Goal: Transaction & Acquisition: Purchase product/service

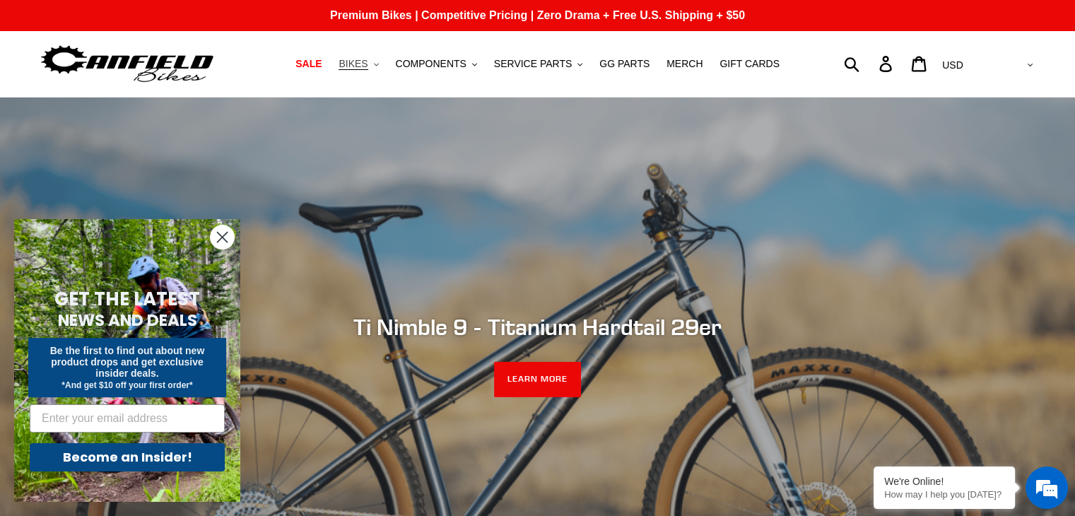
click at [367, 69] on span "BIKES" at bounding box center [352, 64] width 29 height 12
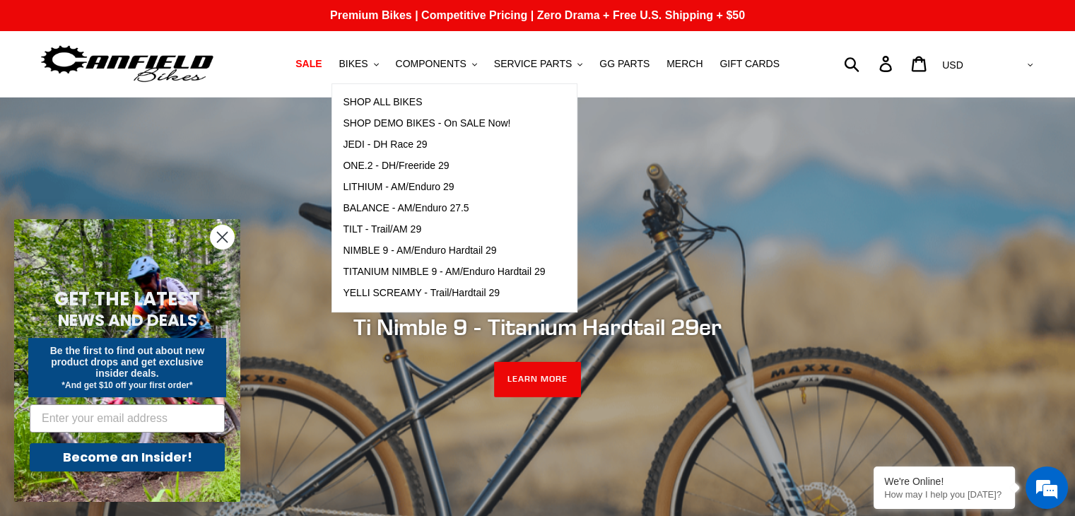
click at [223, 235] on icon "Close dialog" at bounding box center [223, 237] width 10 height 10
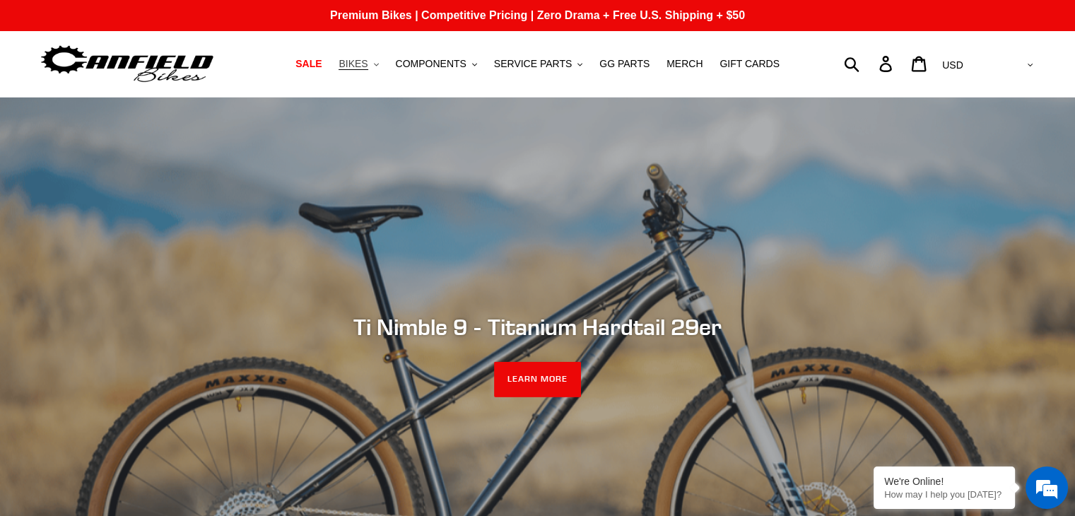
click at [383, 64] on button "BIKES .cls-1{fill:#231f20}" at bounding box center [358, 63] width 54 height 19
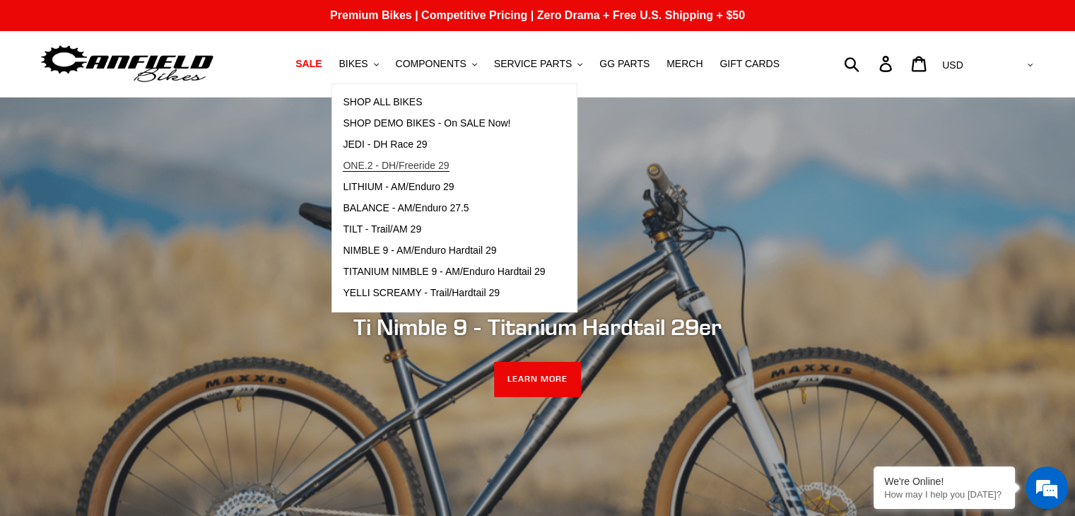
click at [436, 168] on span "ONE.2 - DH/Freeride 29" at bounding box center [396, 166] width 106 height 12
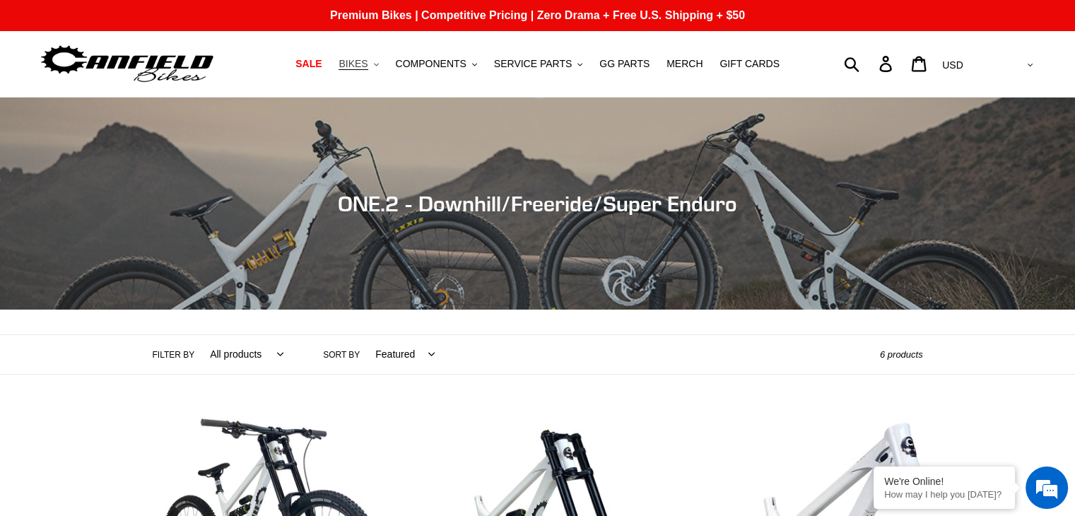
click at [367, 63] on span "BIKES" at bounding box center [352, 64] width 29 height 12
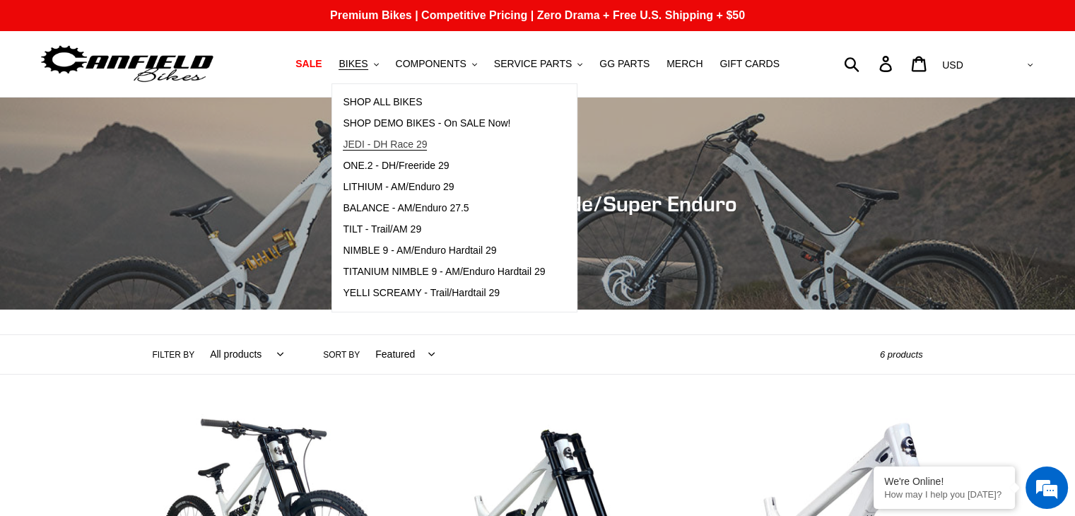
click at [413, 142] on span "JEDI - DH Race 29" at bounding box center [385, 144] width 84 height 12
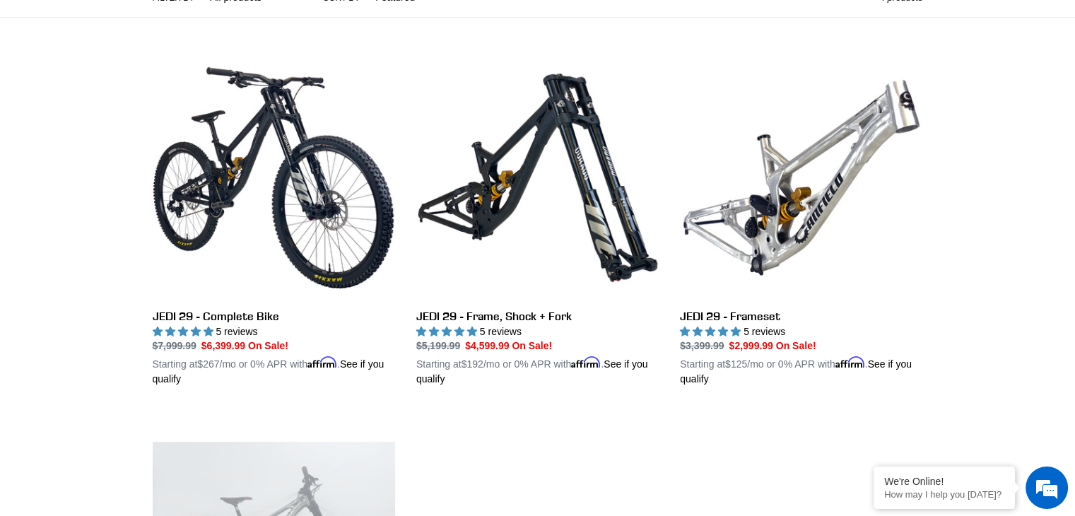
scroll to position [304, 0]
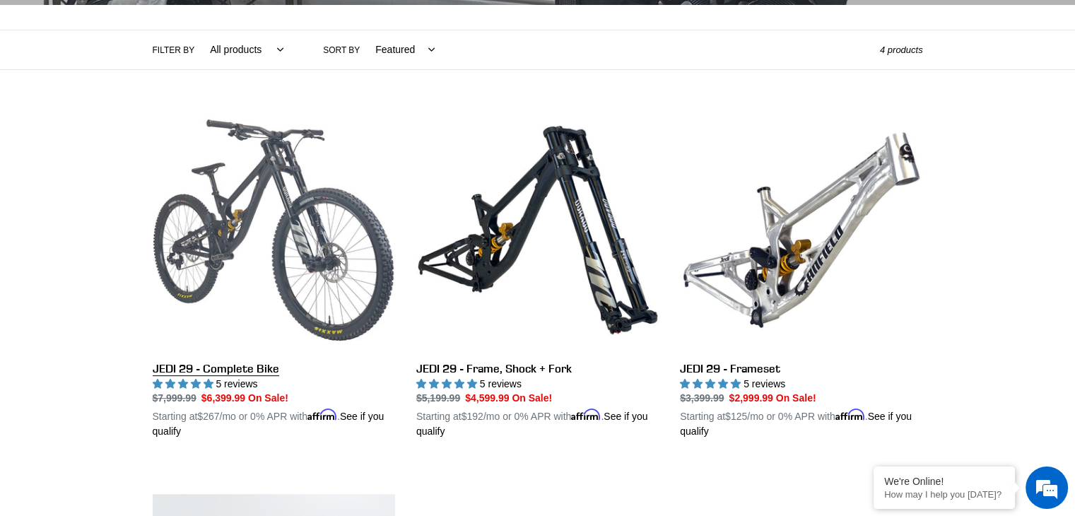
click at [332, 261] on link "JEDI 29 - Complete Bike" at bounding box center [274, 274] width 242 height 331
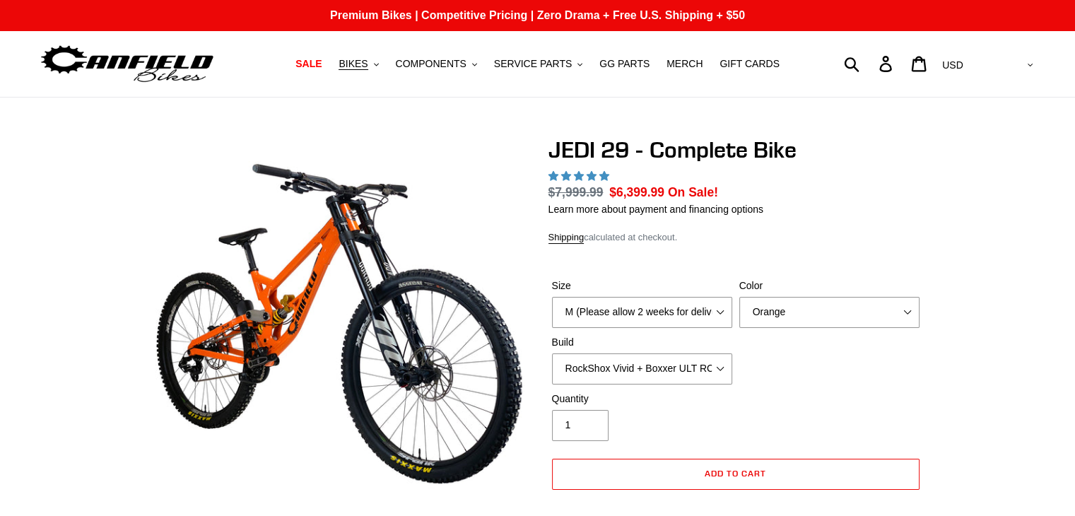
select select "highest-rating"
click at [718, 309] on select "M (Please allow 2 weeks for delivery) L (Please allow 2 weeks for delivery) XL …" at bounding box center [642, 312] width 180 height 31
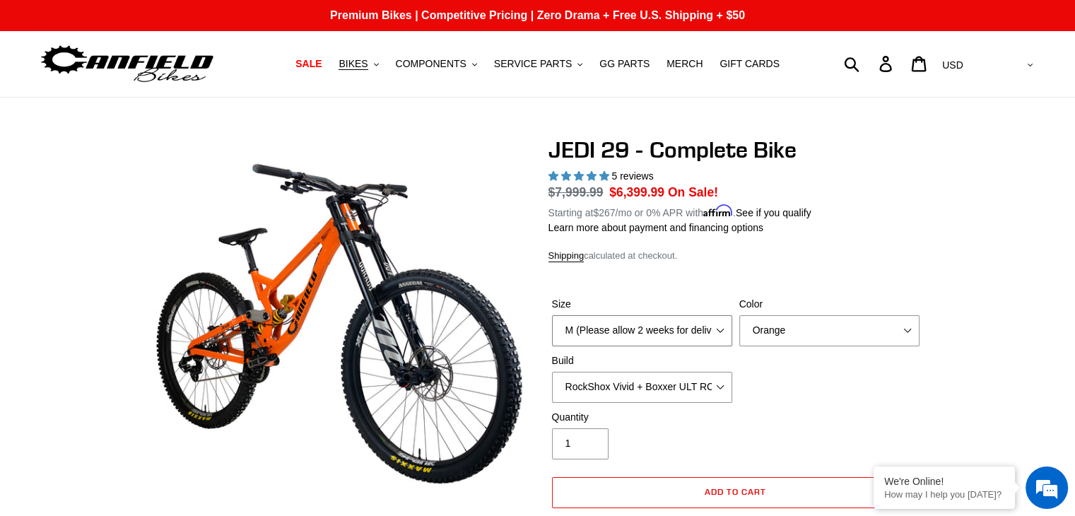
click at [552, 315] on select "M (Please allow 2 weeks for delivery) L (Please allow 2 weeks for delivery) XL …" at bounding box center [642, 330] width 180 height 31
click at [834, 330] on select "Orange Stealth Black Raw" at bounding box center [829, 330] width 180 height 31
click at [739, 315] on select "Orange Stealth Black Raw" at bounding box center [829, 330] width 180 height 31
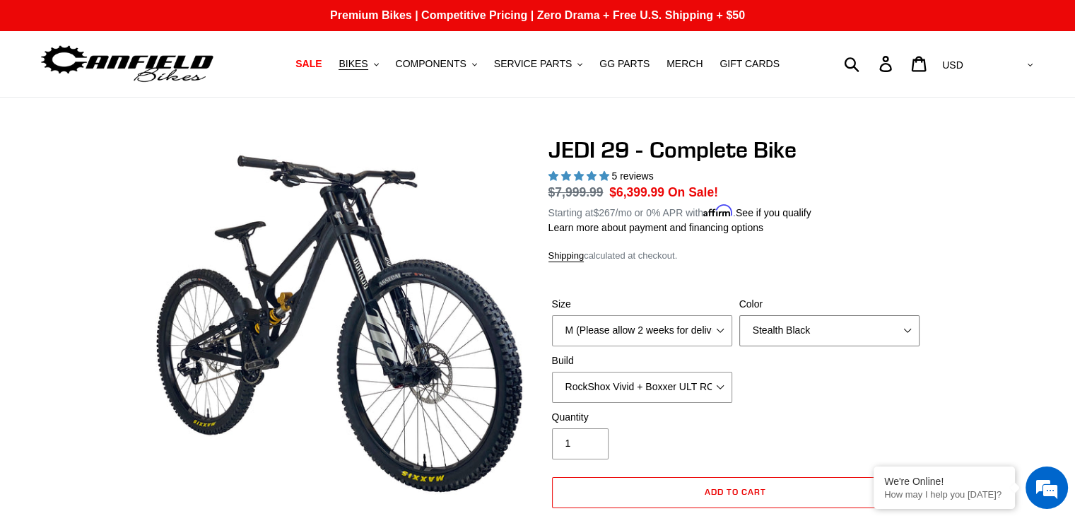
click at [864, 341] on select "Orange Stealth Black Raw" at bounding box center [829, 330] width 180 height 31
select select "Orange"
click at [739, 315] on select "Orange Stealth Black Raw" at bounding box center [829, 330] width 180 height 31
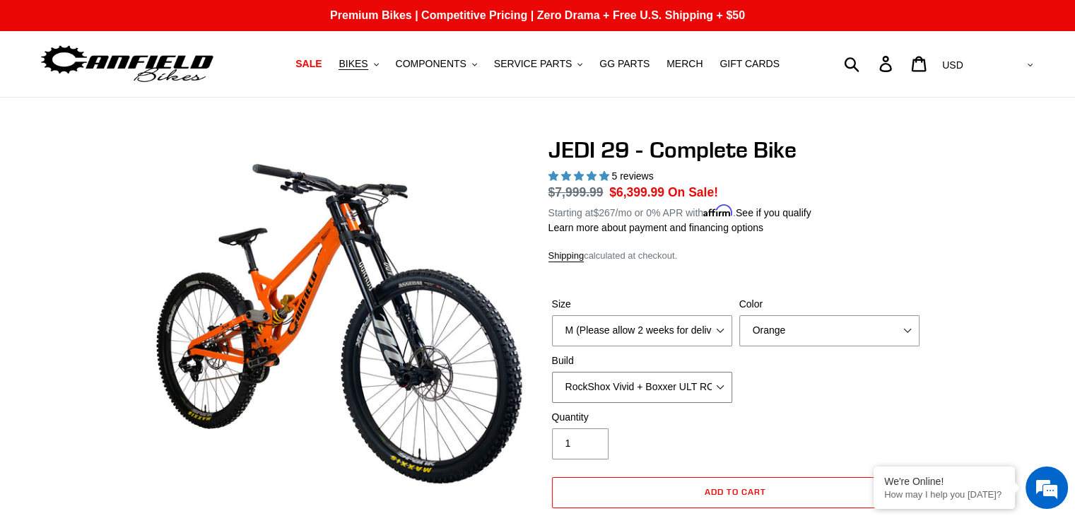
click at [722, 388] on select "RockShox Vivid + Boxxer ULT RC2 C3 200 + SRAM XO RockShox Vivid + Boxxer ULT RC…" at bounding box center [642, 387] width 180 height 31
click at [552, 372] on select "RockShox Vivid + Boxxer ULT RC2 C3 200 + SRAM XO RockShox Vivid + Boxxer ULT RC…" at bounding box center [642, 387] width 180 height 31
click at [721, 385] on select "RockShox Vivid + Boxxer ULT RC2 C3 200 + SRAM XO RockShox Vivid + Boxxer ULT RC…" at bounding box center [642, 387] width 180 height 31
click at [552, 372] on select "RockShox Vivid + Boxxer ULT RC2 C3 200 + SRAM XO RockShox Vivid + Boxxer ULT RC…" at bounding box center [642, 387] width 180 height 31
click at [723, 333] on select "M (Please allow 2 weeks for delivery) L (Please allow 2 weeks for delivery) XL …" at bounding box center [642, 330] width 180 height 31
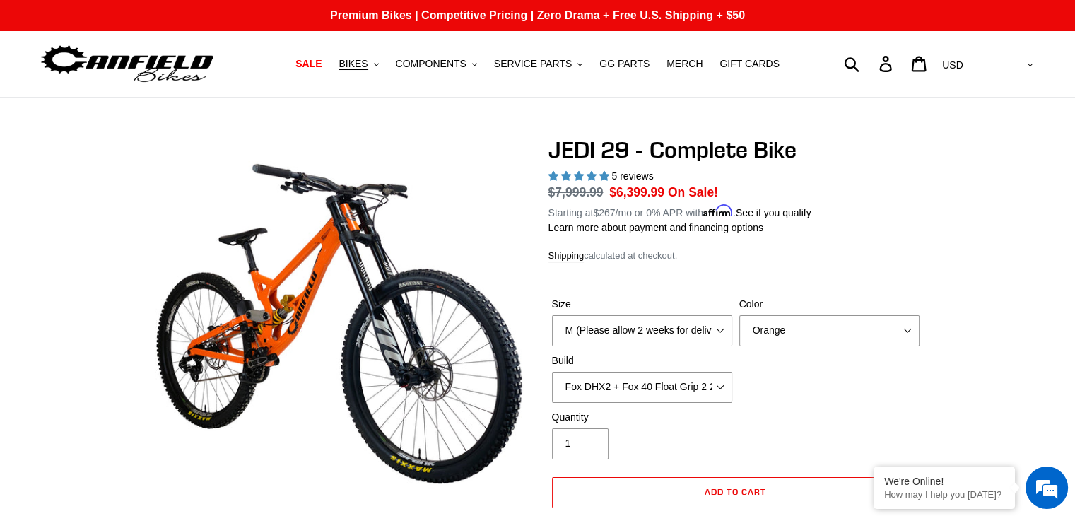
click at [758, 374] on div "Size M (Please allow 2 weeks for delivery) L (Please allow 2 weeks for delivery…" at bounding box center [735, 353] width 374 height 113
click at [721, 382] on select "RockShox Vivid + Boxxer ULT RC2 C3 200 + SRAM XO RockShox Vivid + Boxxer ULT RC…" at bounding box center [642, 387] width 180 height 31
click at [552, 372] on select "RockShox Vivid + Boxxer ULT RC2 C3 200 + SRAM XO RockShox Vivid + Boxxer ULT RC…" at bounding box center [642, 387] width 180 height 31
click at [721, 383] on select "RockShox Vivid + Boxxer ULT RC2 C3 200 + SRAM XO RockShox Vivid + Boxxer ULT RC…" at bounding box center [642, 387] width 180 height 31
select select "RockShox Vivid + Boxxer ULT RC2 C3 200 + SRAM XO"
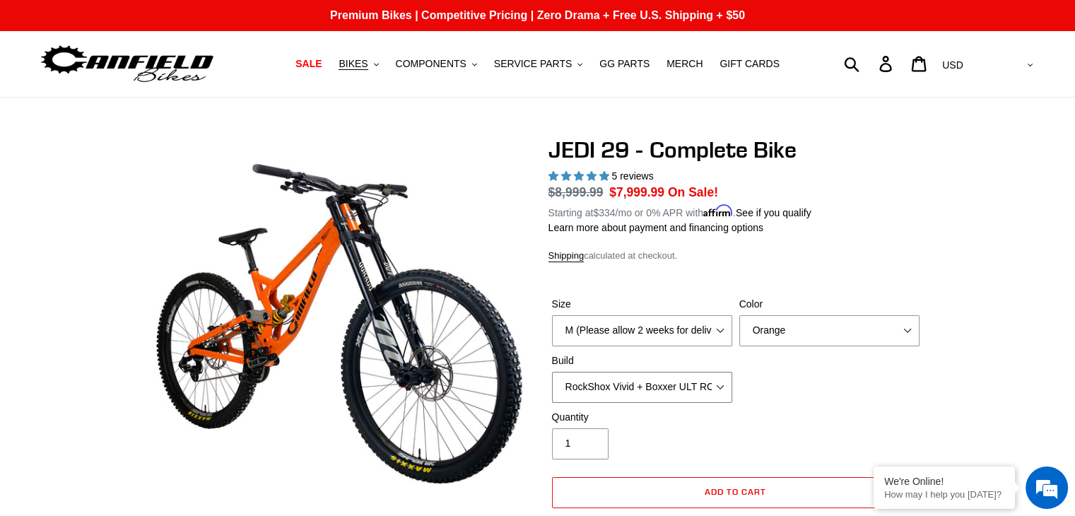
click at [552, 372] on select "RockShox Vivid + Boxxer ULT RC2 C3 200 + SRAM XO RockShox Vivid + Boxxer ULT RC…" at bounding box center [642, 387] width 180 height 31
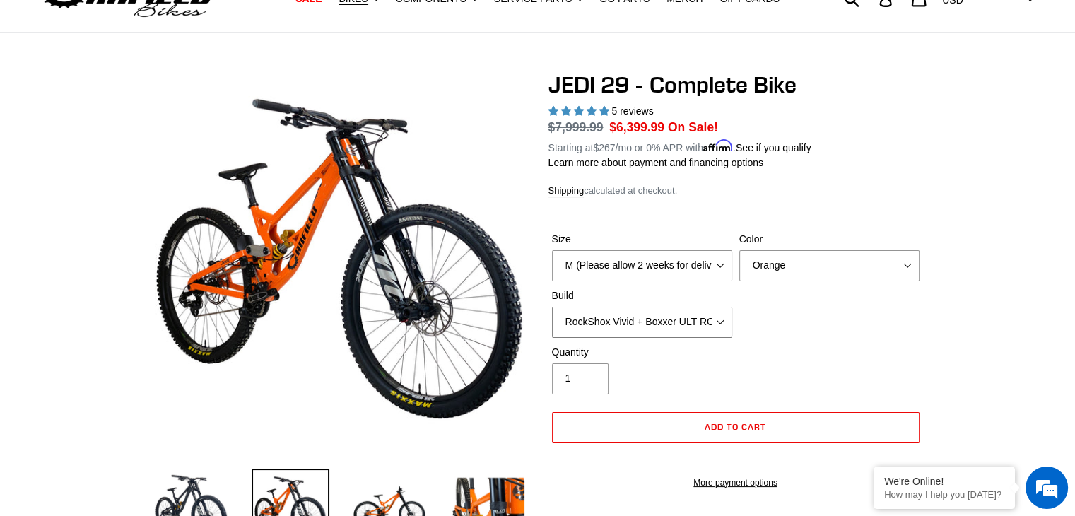
scroll to position [78, 0]
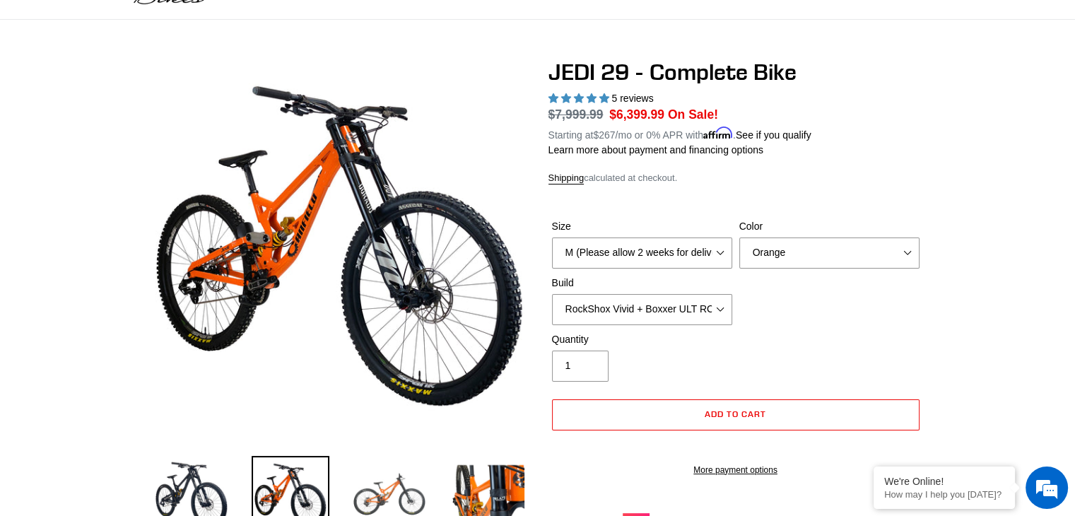
click at [374, 488] on img at bounding box center [389, 495] width 78 height 78
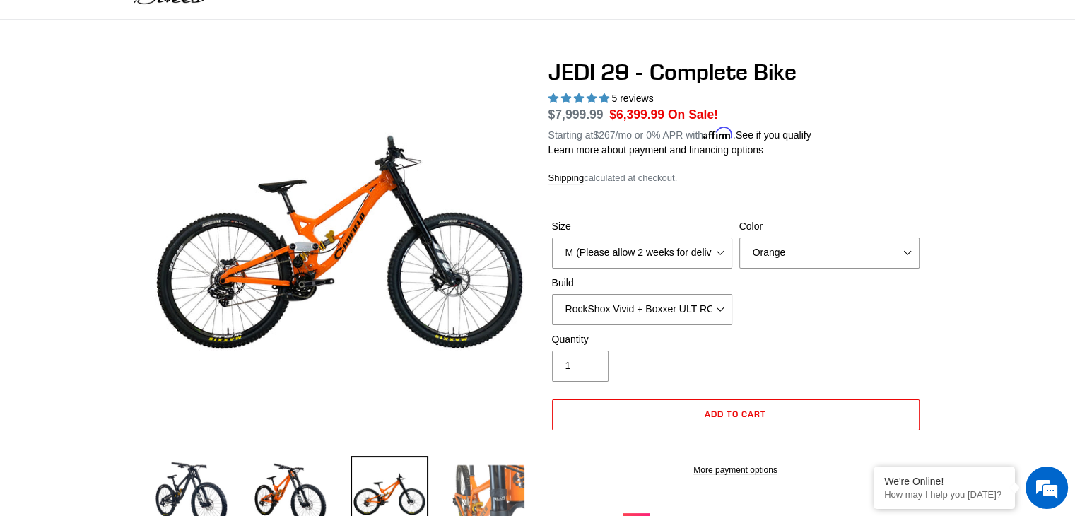
click at [458, 489] on img at bounding box center [488, 495] width 78 height 78
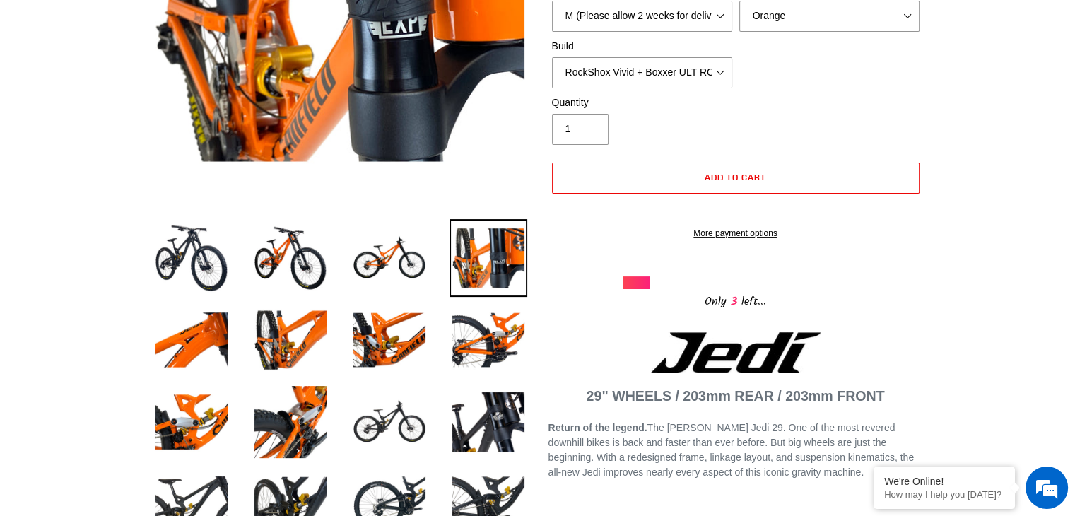
scroll to position [321, 0]
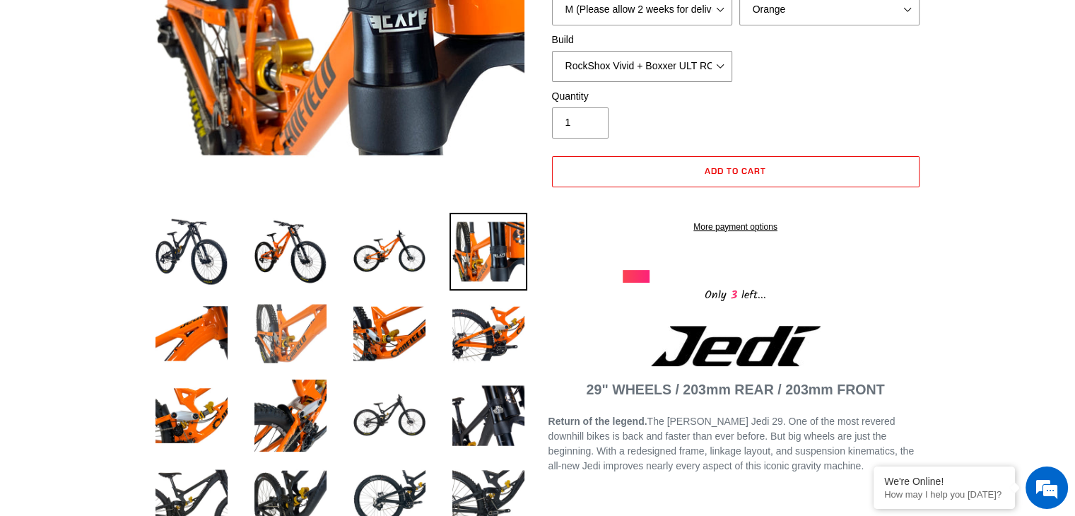
click at [311, 343] on img at bounding box center [290, 334] width 78 height 78
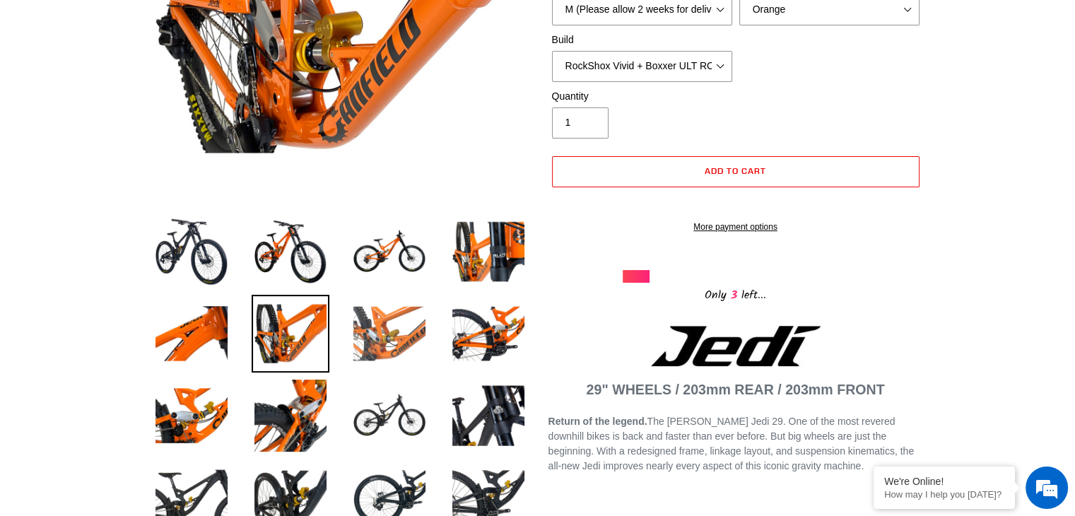
click at [389, 340] on img at bounding box center [389, 334] width 78 height 78
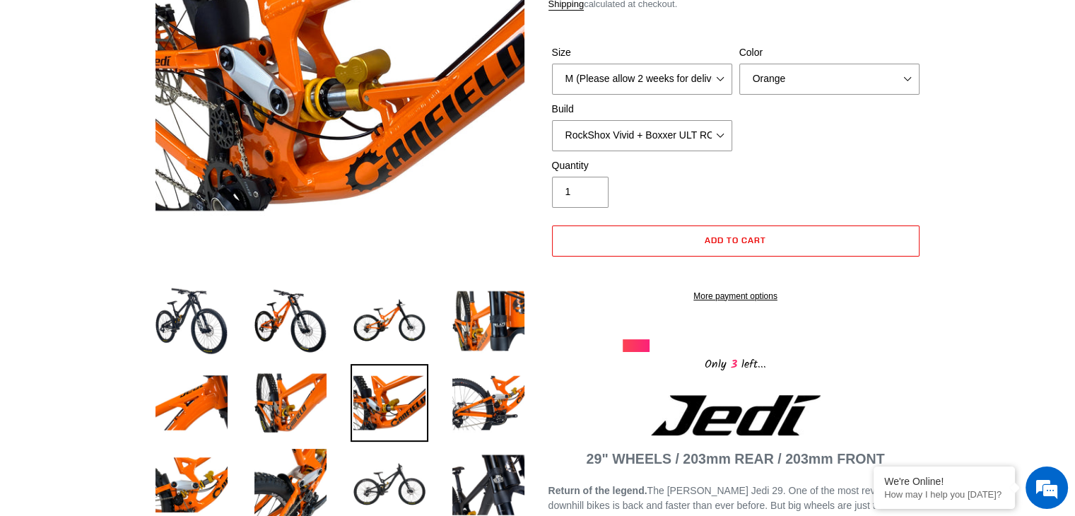
scroll to position [246, 0]
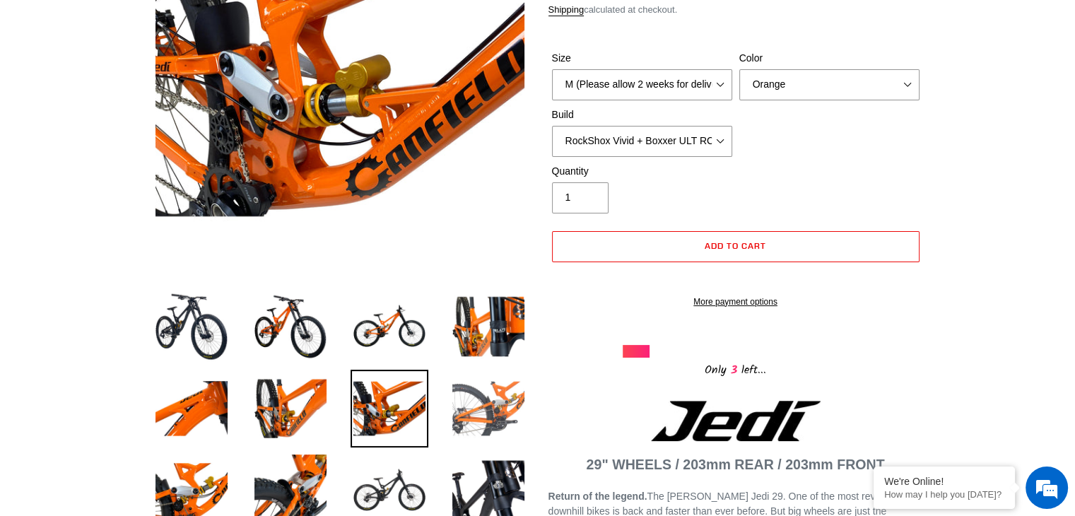
click at [495, 405] on img at bounding box center [488, 408] width 78 height 78
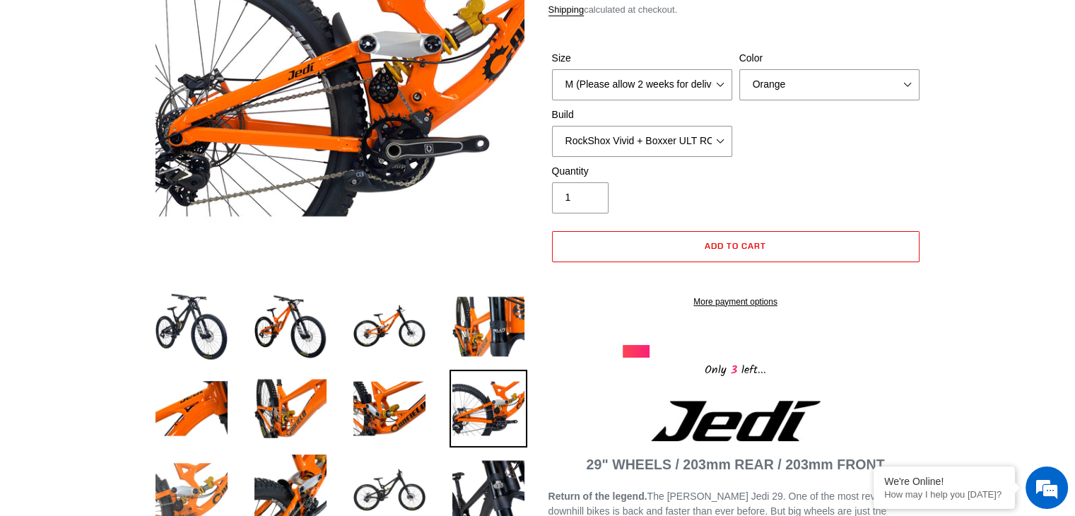
click at [201, 478] on img at bounding box center [192, 490] width 78 height 78
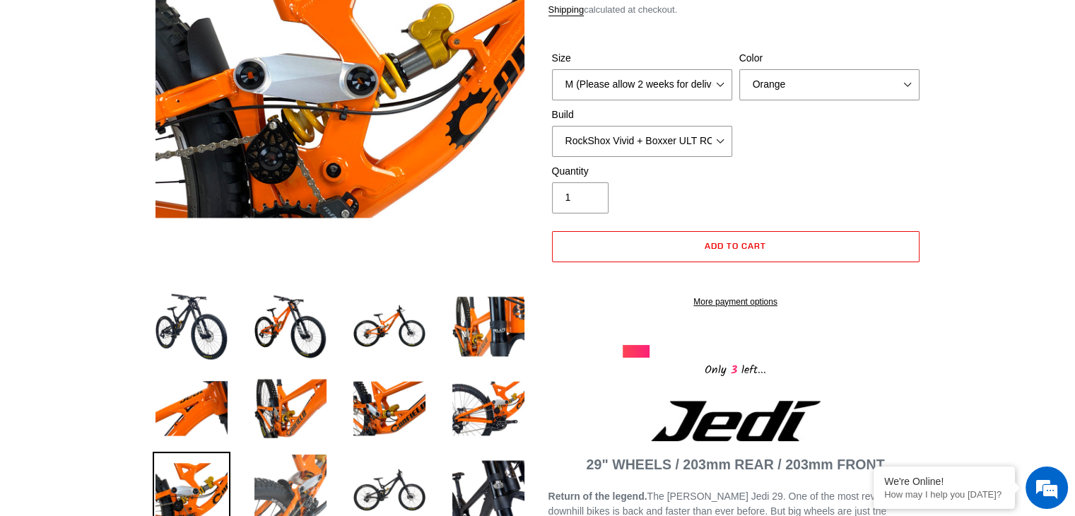
click at [290, 469] on img at bounding box center [290, 490] width 78 height 78
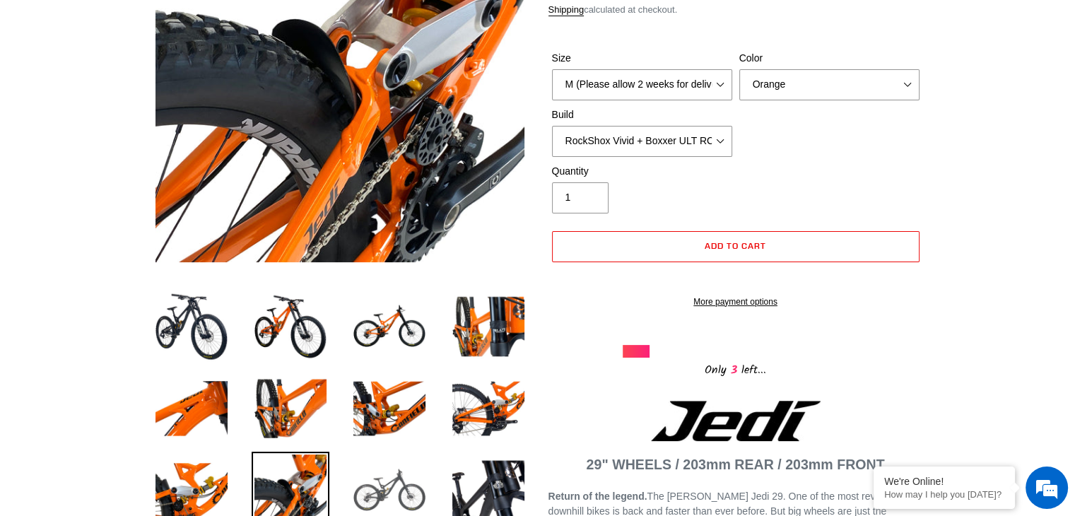
click at [412, 467] on img at bounding box center [389, 490] width 78 height 78
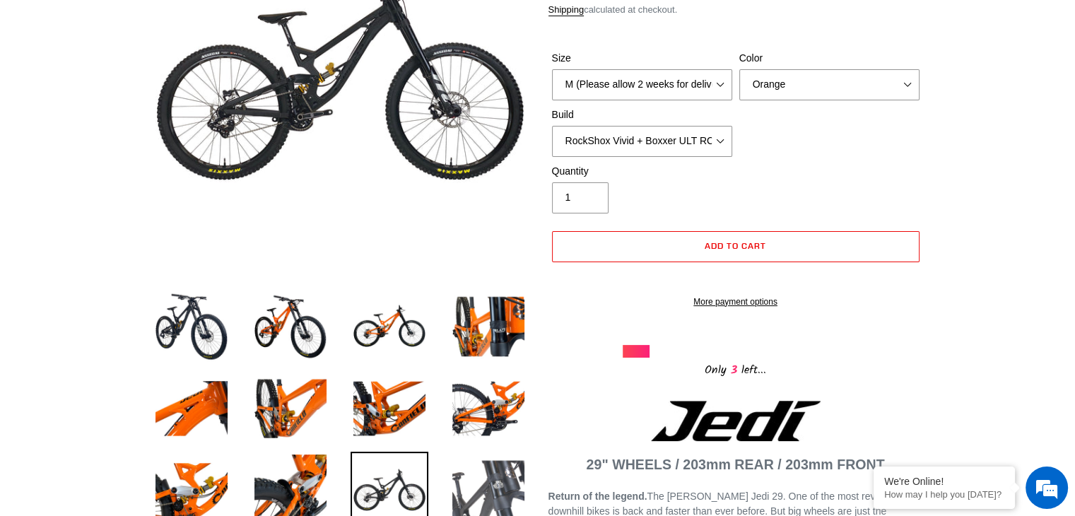
click at [486, 474] on img at bounding box center [488, 490] width 78 height 78
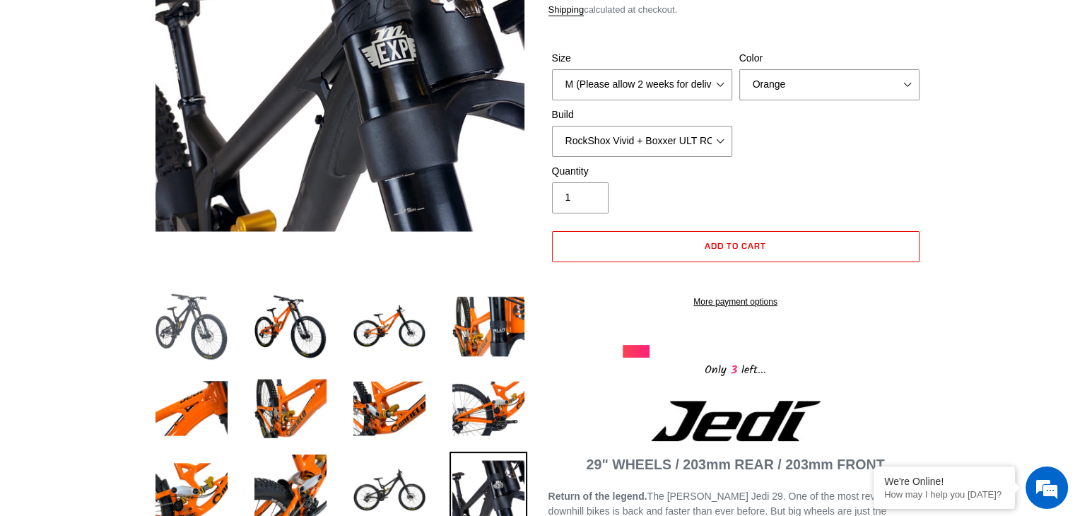
click at [169, 320] on img at bounding box center [192, 327] width 78 height 78
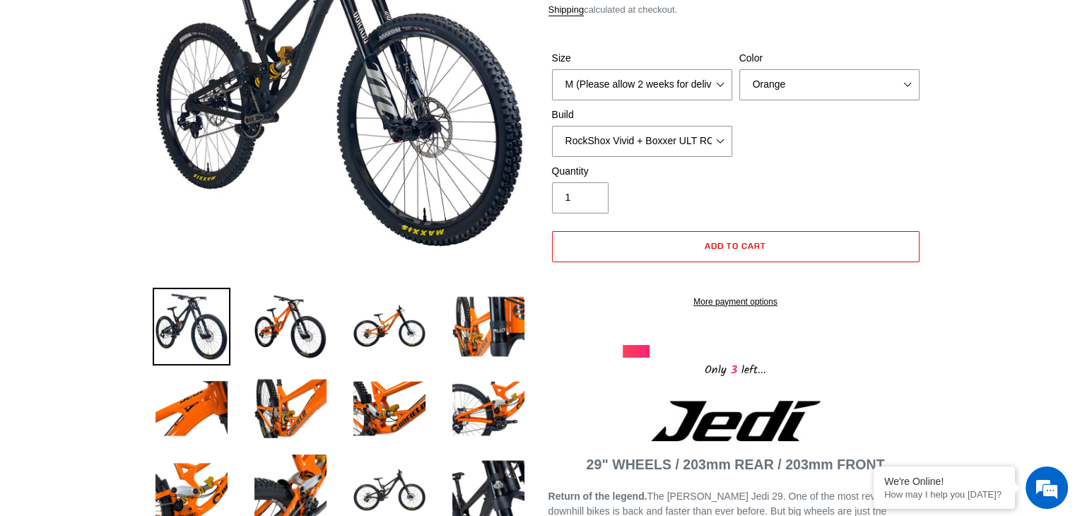
click at [169, 320] on img at bounding box center [192, 327] width 78 height 78
click at [275, 326] on img at bounding box center [290, 327] width 78 height 78
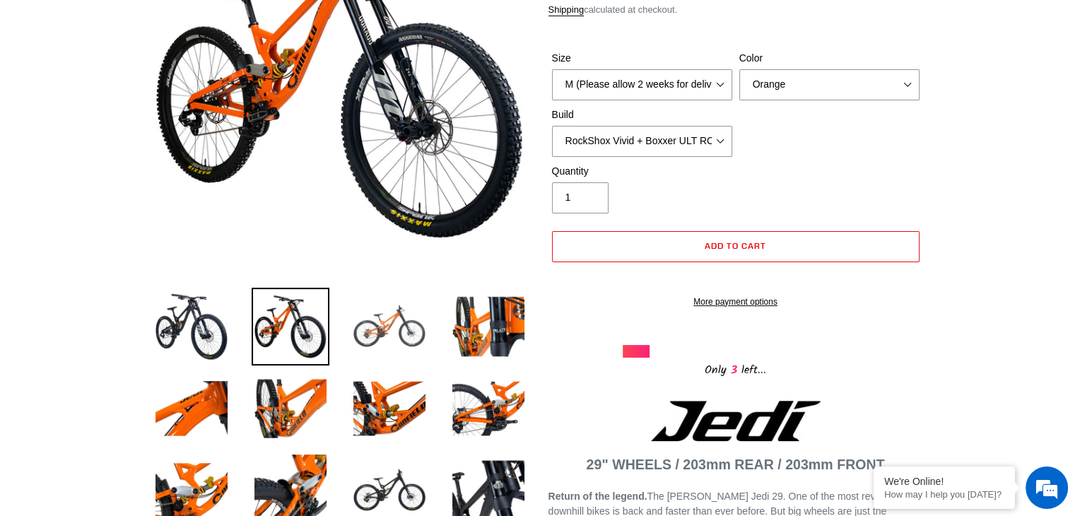
click at [393, 324] on img at bounding box center [389, 327] width 78 height 78
